Goal: Task Accomplishment & Management: Use online tool/utility

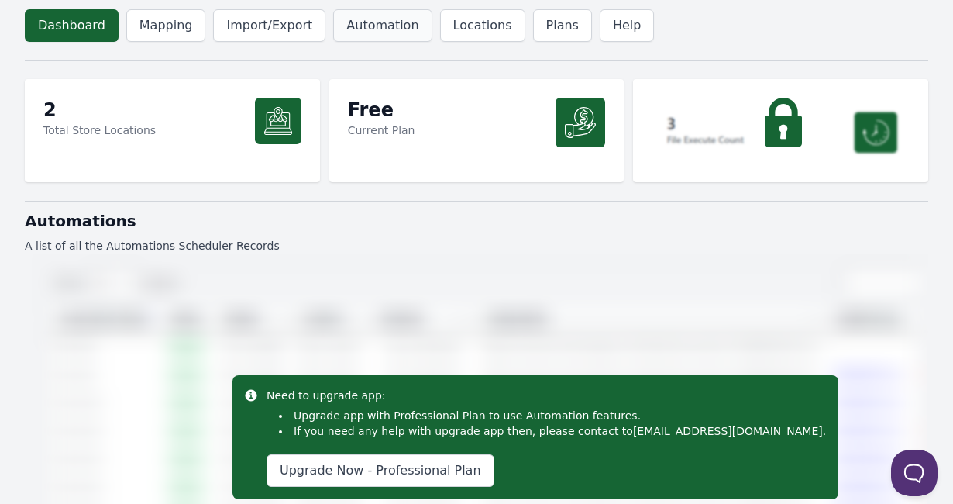
click at [373, 20] on link "Automation" at bounding box center [382, 25] width 98 height 33
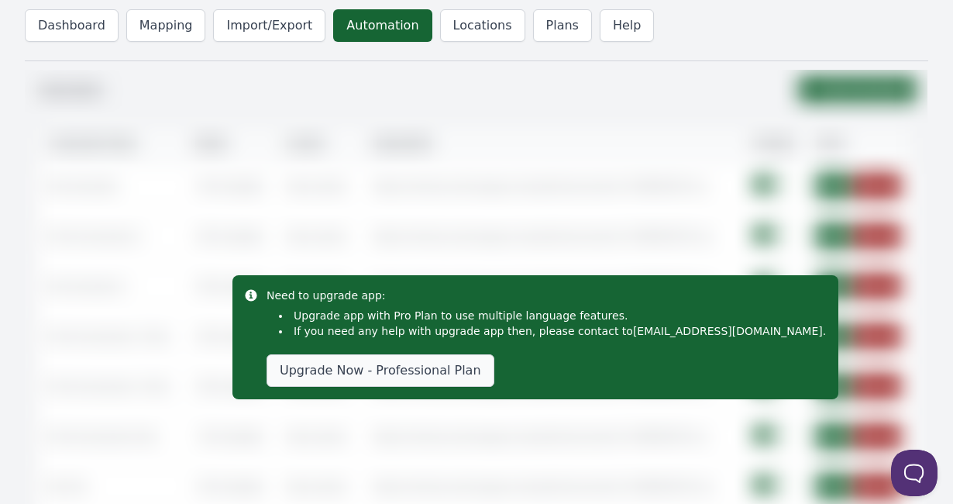
click at [435, 370] on link "Upgrade Now - Professional Plan" at bounding box center [381, 370] width 228 height 33
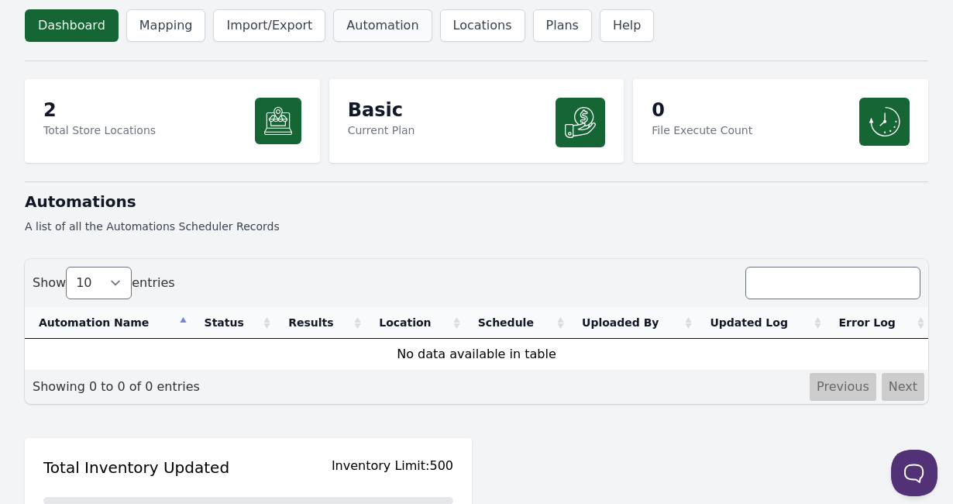
click at [370, 28] on link "Automation" at bounding box center [382, 25] width 98 height 33
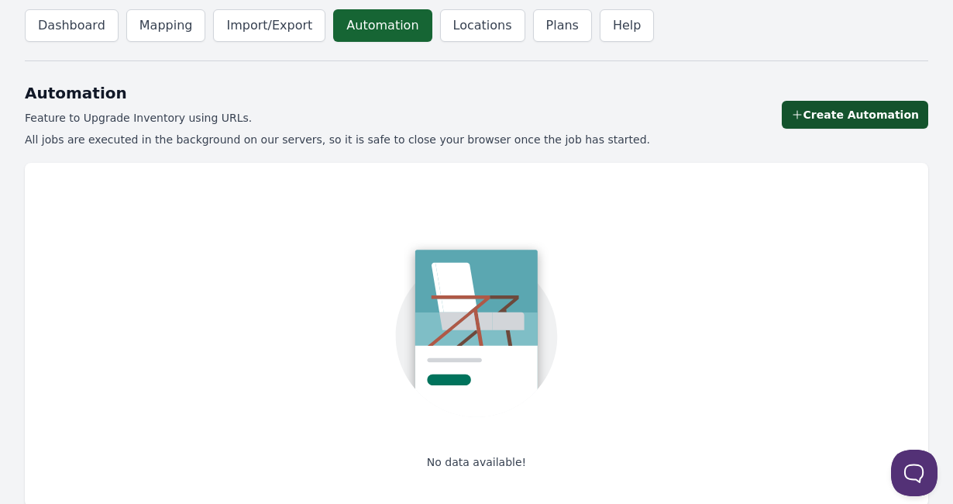
click at [848, 118] on link "Create Automation" at bounding box center [855, 115] width 146 height 28
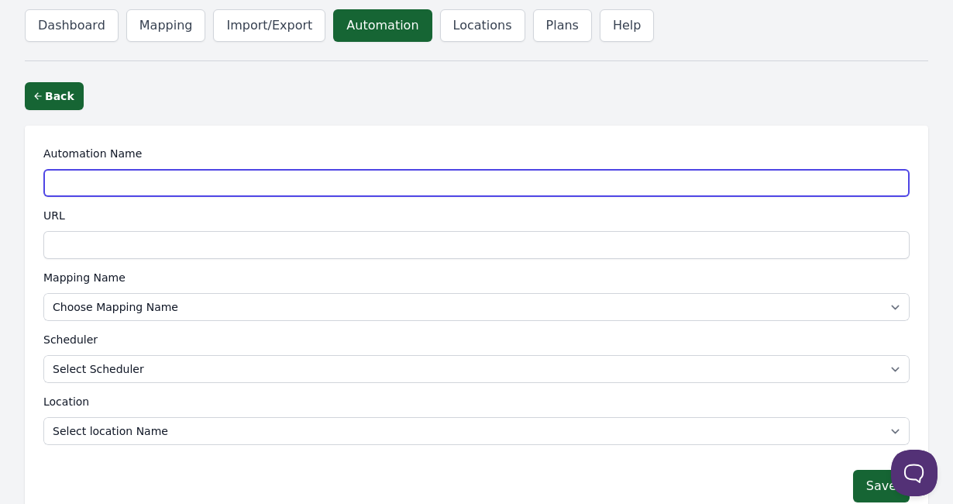
click at [322, 184] on input "Automation Name" at bounding box center [476, 183] width 866 height 28
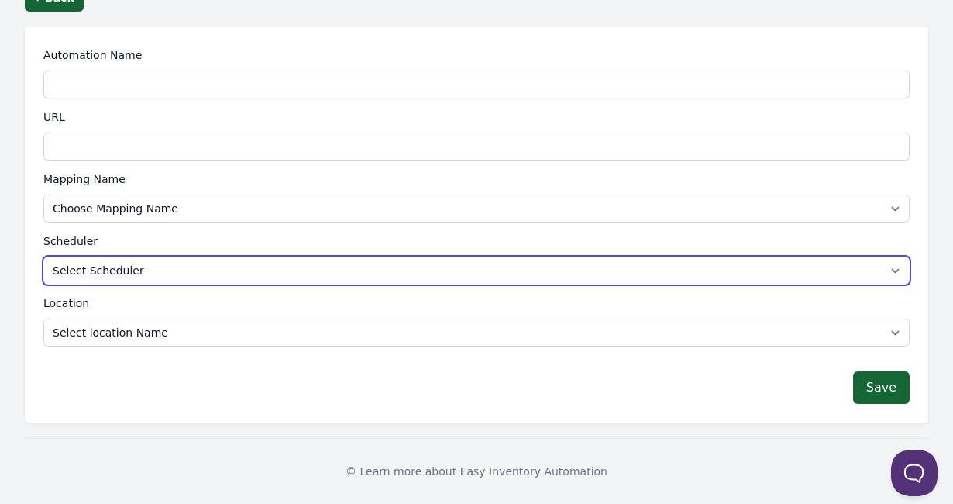
click at [243, 262] on select "Select Scheduler 30 min 1 hour 1 day" at bounding box center [476, 270] width 866 height 28
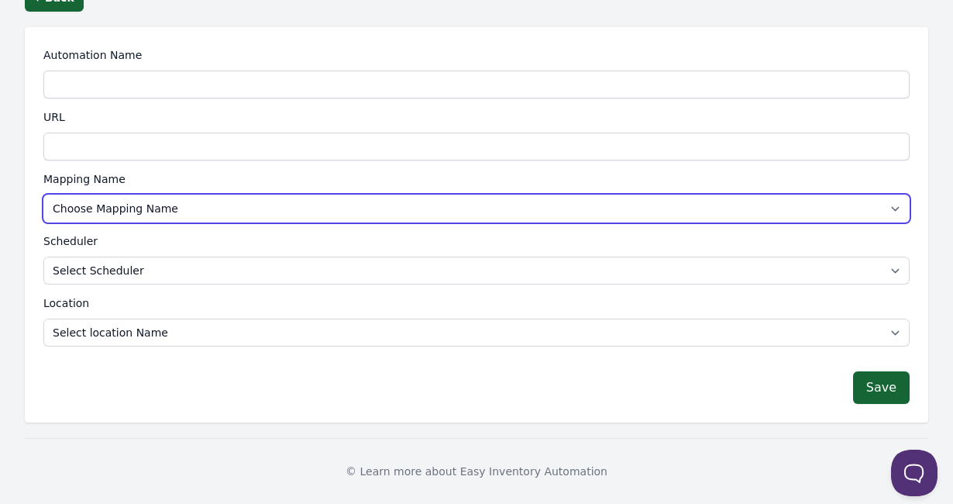
click at [175, 205] on select "Choose Mapping Name" at bounding box center [476, 208] width 866 height 28
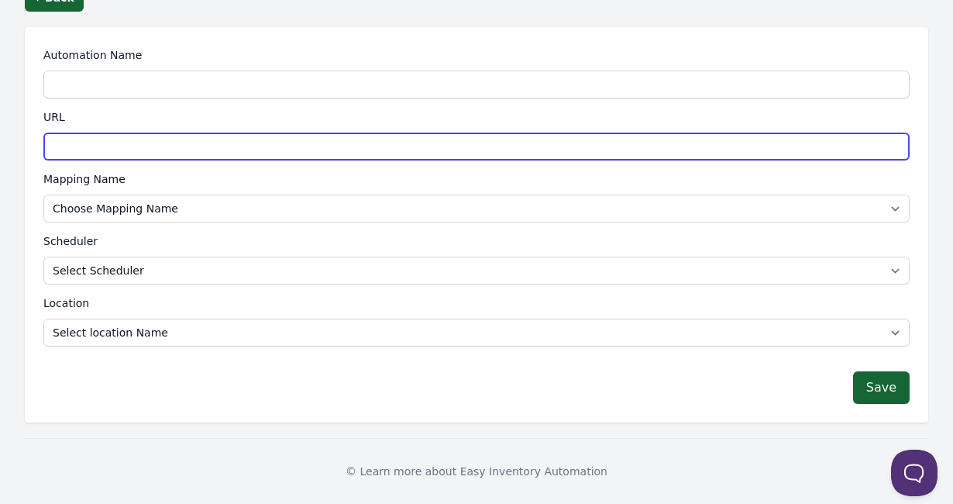
click at [206, 150] on input "URL" at bounding box center [476, 147] width 866 height 28
type input "marekt.org"
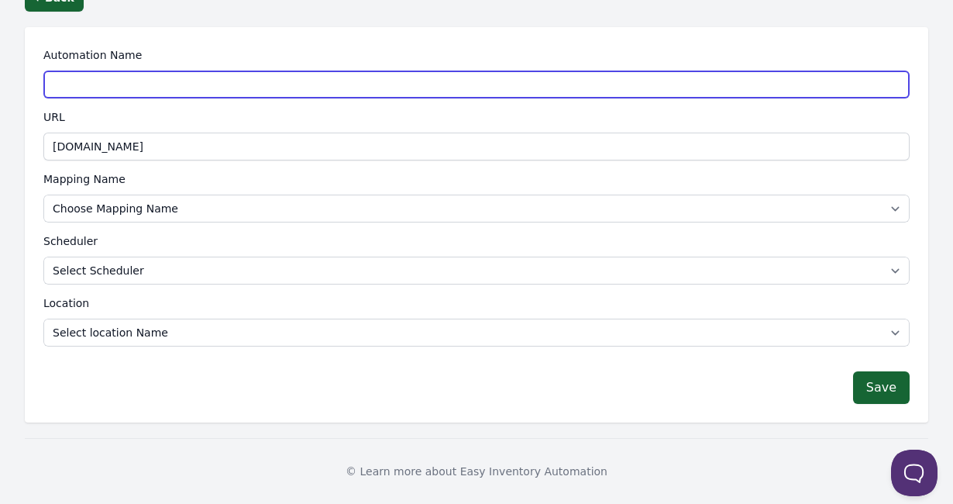
click at [224, 76] on input "Automation Name" at bounding box center [476, 85] width 866 height 28
type input "dwda"
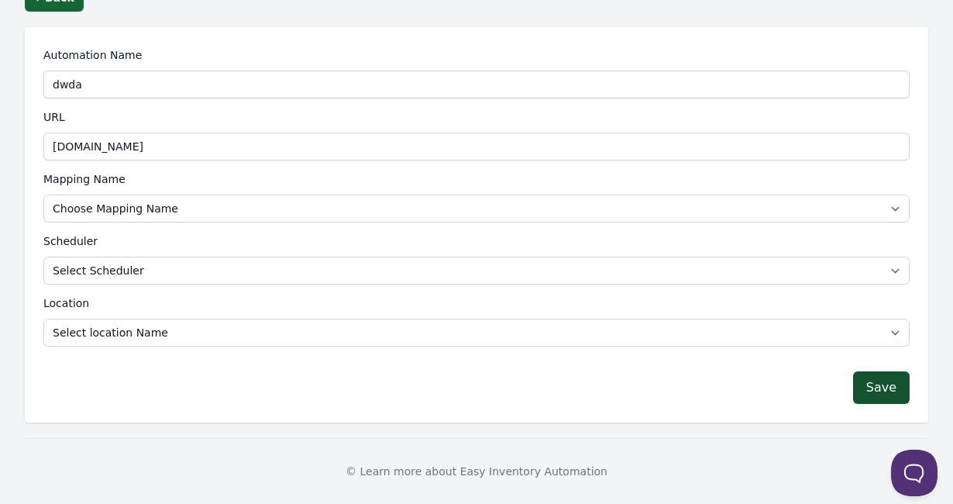
click at [881, 380] on button "Save" at bounding box center [881, 387] width 57 height 33
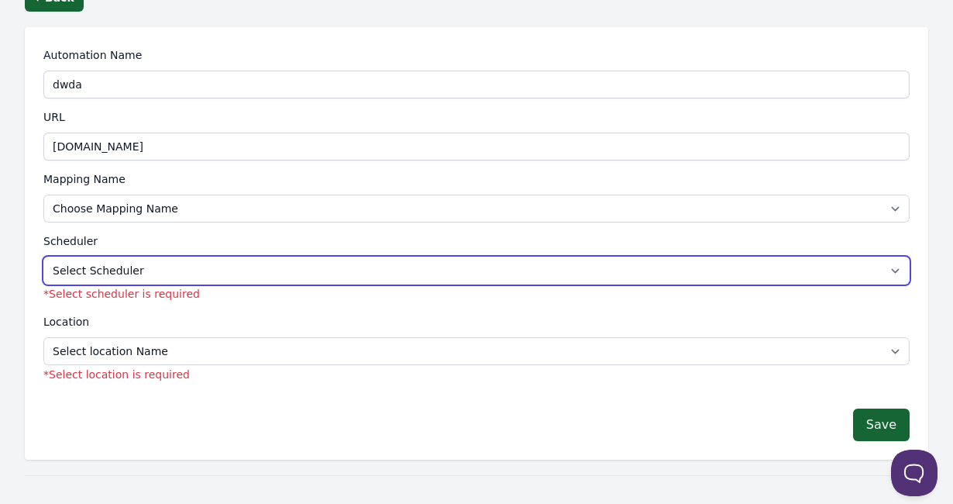
click at [299, 277] on select "Select Scheduler 30 min 1 hour 1 day" at bounding box center [476, 270] width 866 height 28
select select "30"
click at [43, 256] on select "Select Scheduler 30 min 1 hour 1 day" at bounding box center [476, 270] width 866 height 28
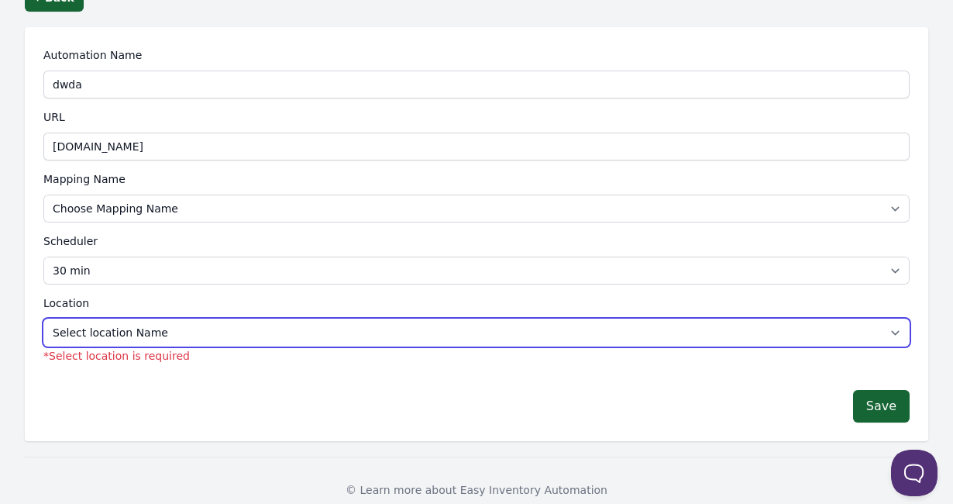
click at [145, 334] on select "Select location Name 20 Rue Baudelaire Miguel" at bounding box center [476, 332] width 866 height 28
select select "85500690689"
click at [43, 318] on select "Select location Name 20 Rue Baudelaire Miguel" at bounding box center [476, 332] width 866 height 28
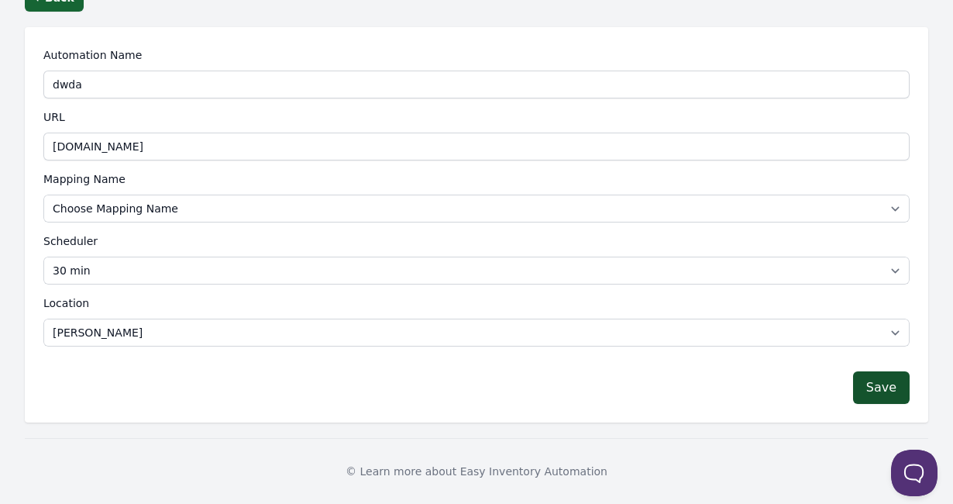
click at [887, 391] on button "Save" at bounding box center [881, 387] width 57 height 33
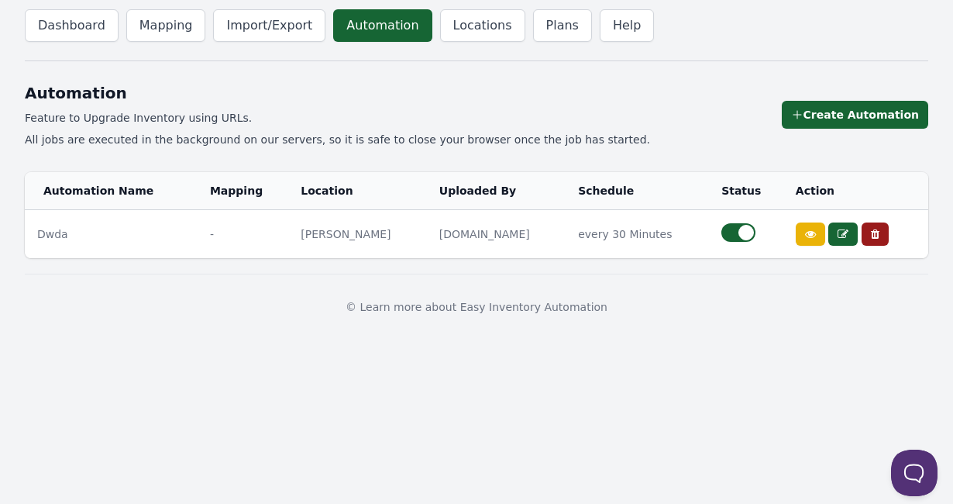
click at [805, 238] on icon at bounding box center [810, 234] width 11 height 11
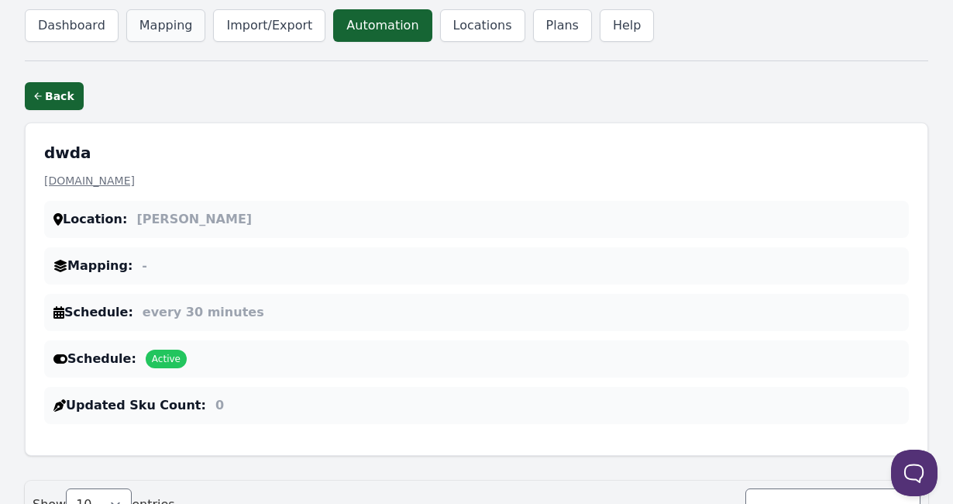
click at [151, 20] on link "Mapping" at bounding box center [166, 25] width 80 height 33
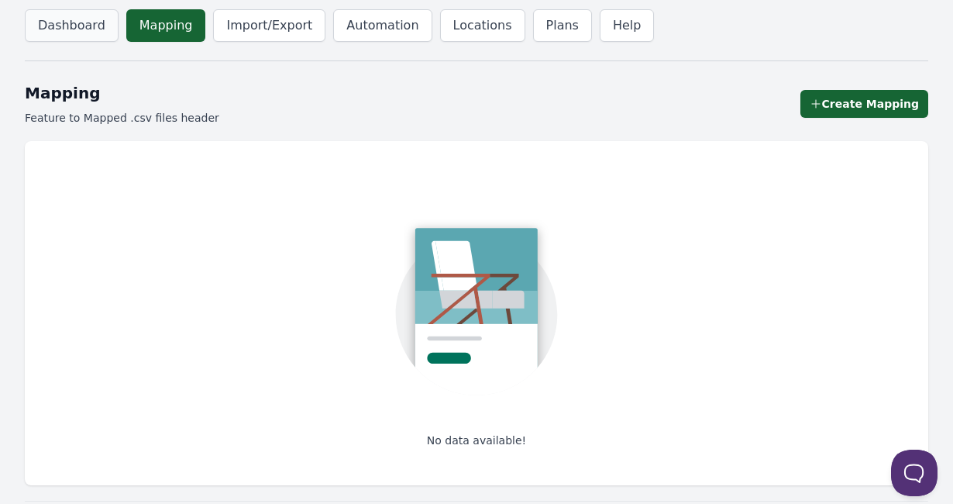
click at [102, 35] on link "Dashboard" at bounding box center [72, 25] width 94 height 33
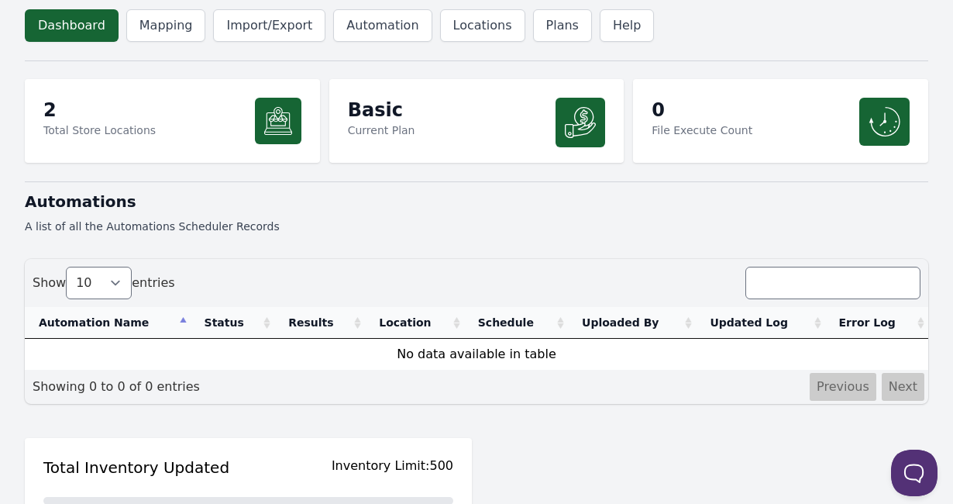
scroll to position [122, 0]
